Goal: Task Accomplishment & Management: Use online tool/utility

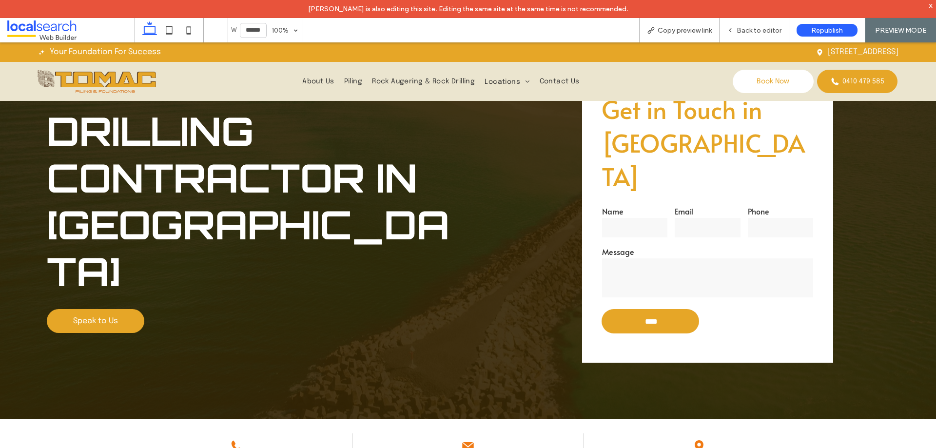
scroll to position [80, 0]
click at [749, 32] on span "Back to editor" at bounding box center [759, 30] width 45 height 8
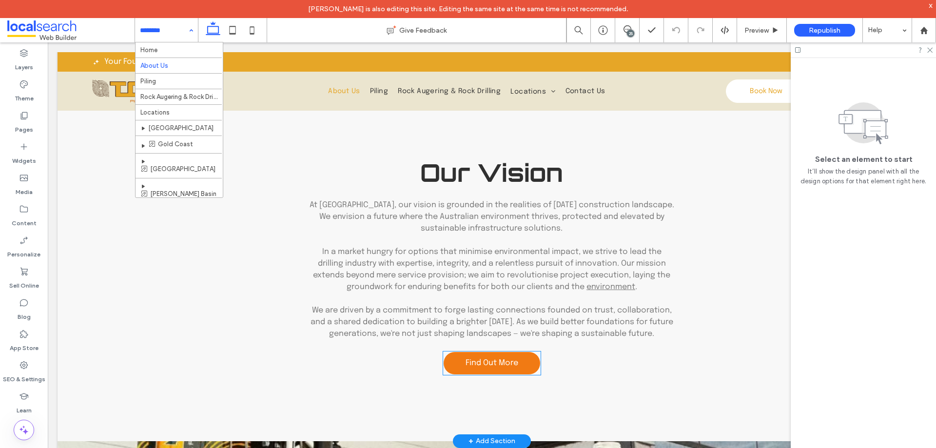
scroll to position [1294, 0]
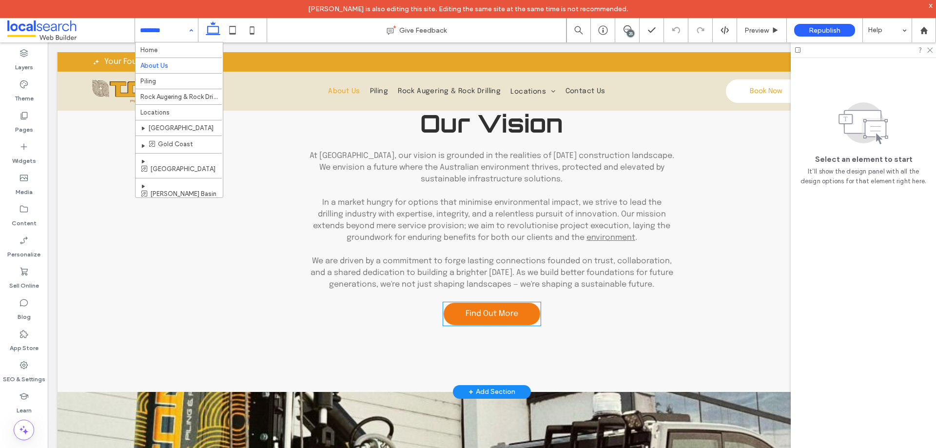
click at [528, 317] on link "Find Out More" at bounding box center [492, 313] width 98 height 23
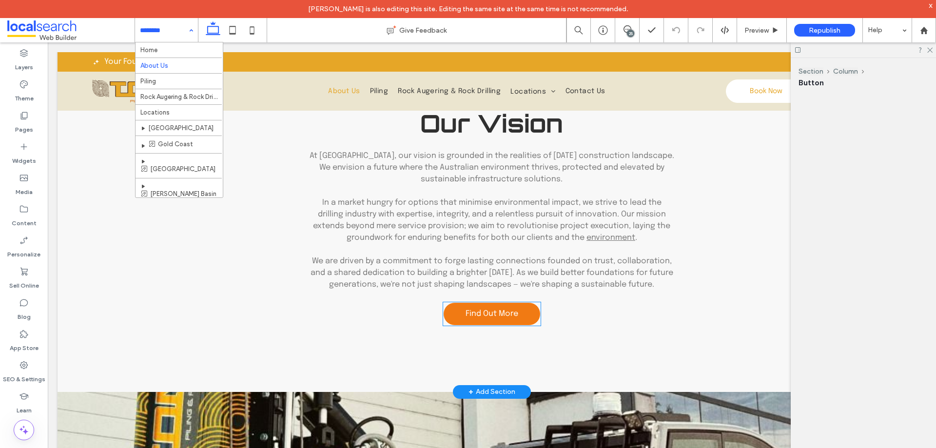
click at [528, 317] on link "Find Out More" at bounding box center [492, 313] width 98 height 23
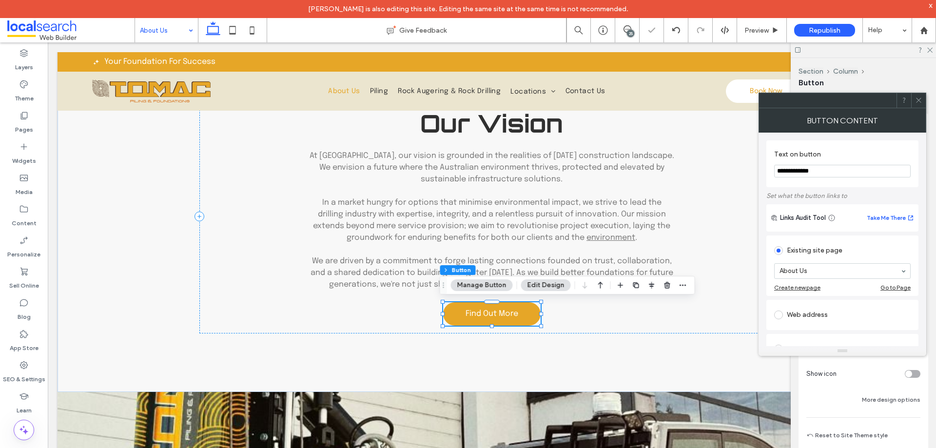
click at [920, 98] on icon at bounding box center [918, 100] width 7 height 7
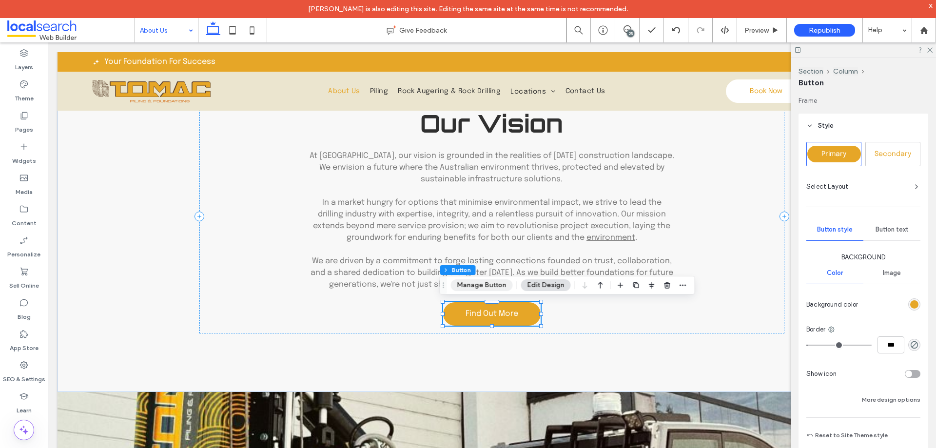
click at [490, 286] on button "Manage Button" at bounding box center [482, 285] width 62 height 12
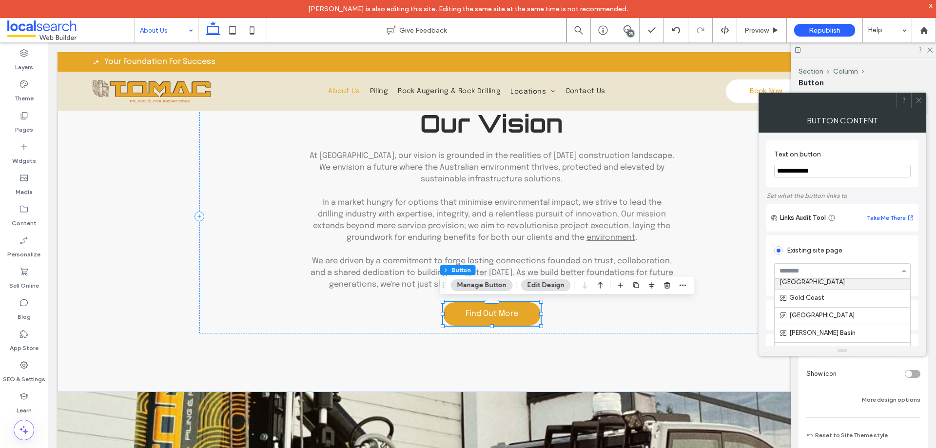
scroll to position [121, 0]
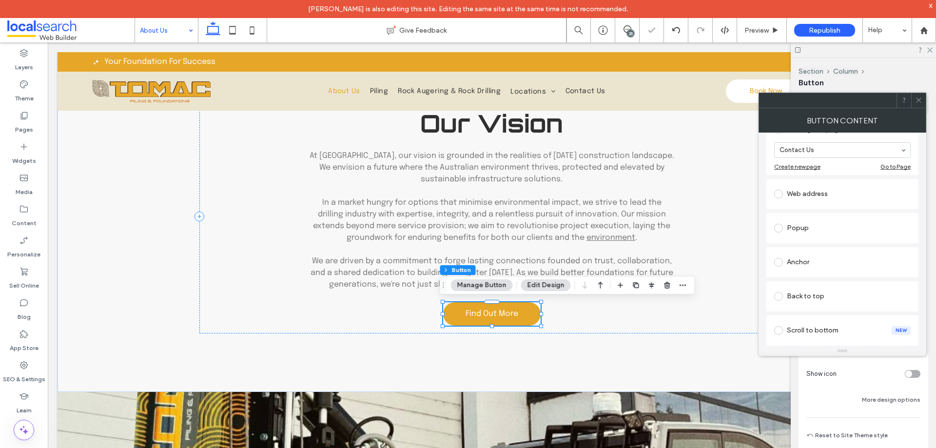
click at [917, 103] on icon at bounding box center [918, 100] width 7 height 7
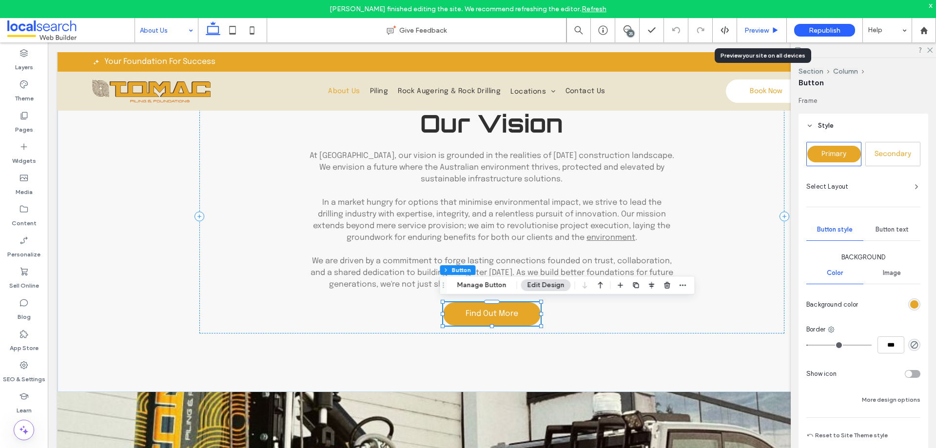
click at [754, 35] on div "Preview" at bounding box center [762, 30] width 50 height 24
click at [752, 31] on span "Preview" at bounding box center [756, 30] width 24 height 8
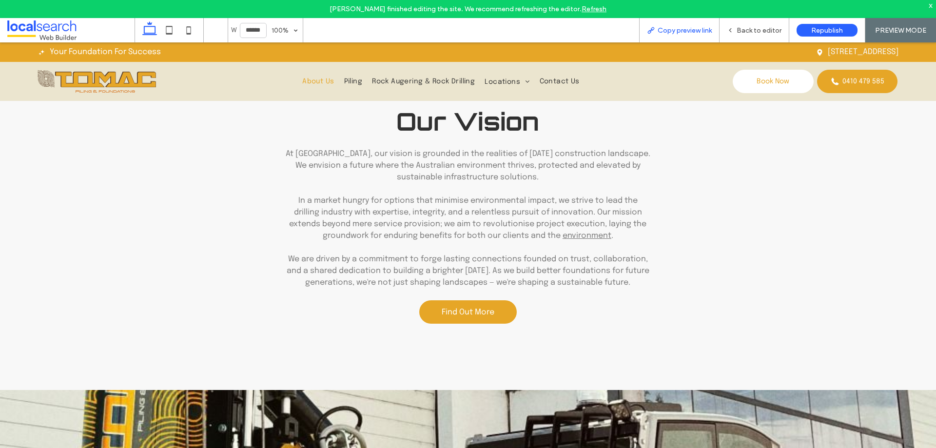
scroll to position [1300, 0]
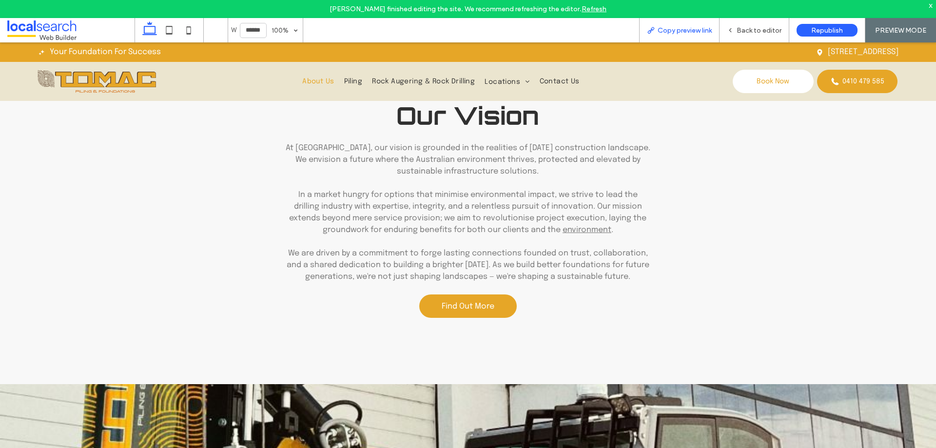
click at [699, 33] on span "Copy preview link" at bounding box center [685, 30] width 54 height 8
click at [752, 27] on span "Back to editor" at bounding box center [759, 30] width 45 height 8
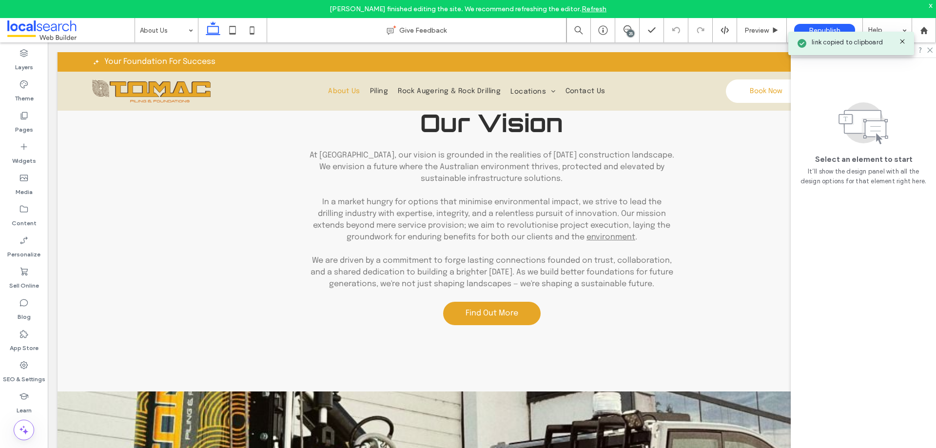
scroll to position [1294, 0]
